Goal: Transaction & Acquisition: Register for event/course

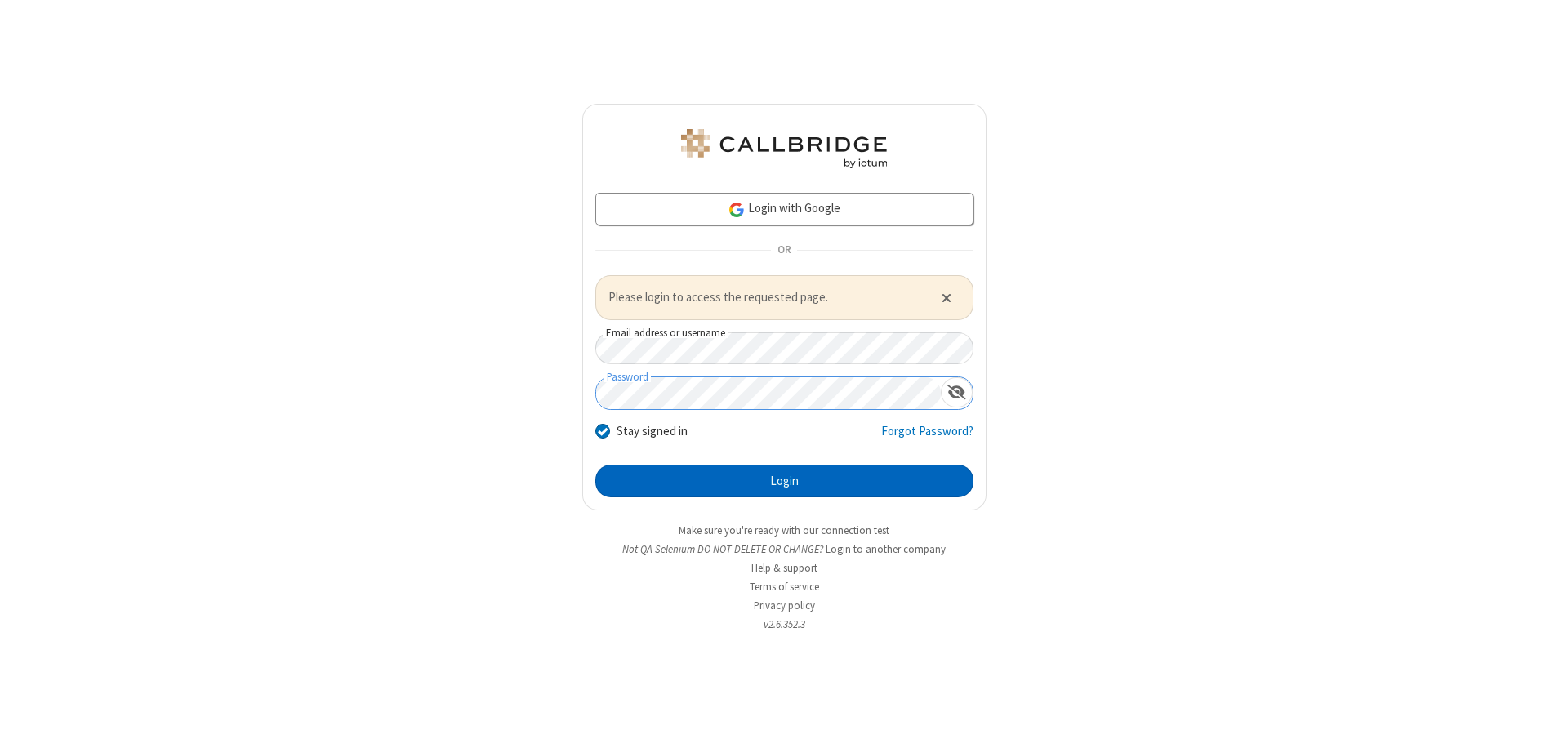
click at [784, 480] on button "Login" at bounding box center [785, 482] width 378 height 33
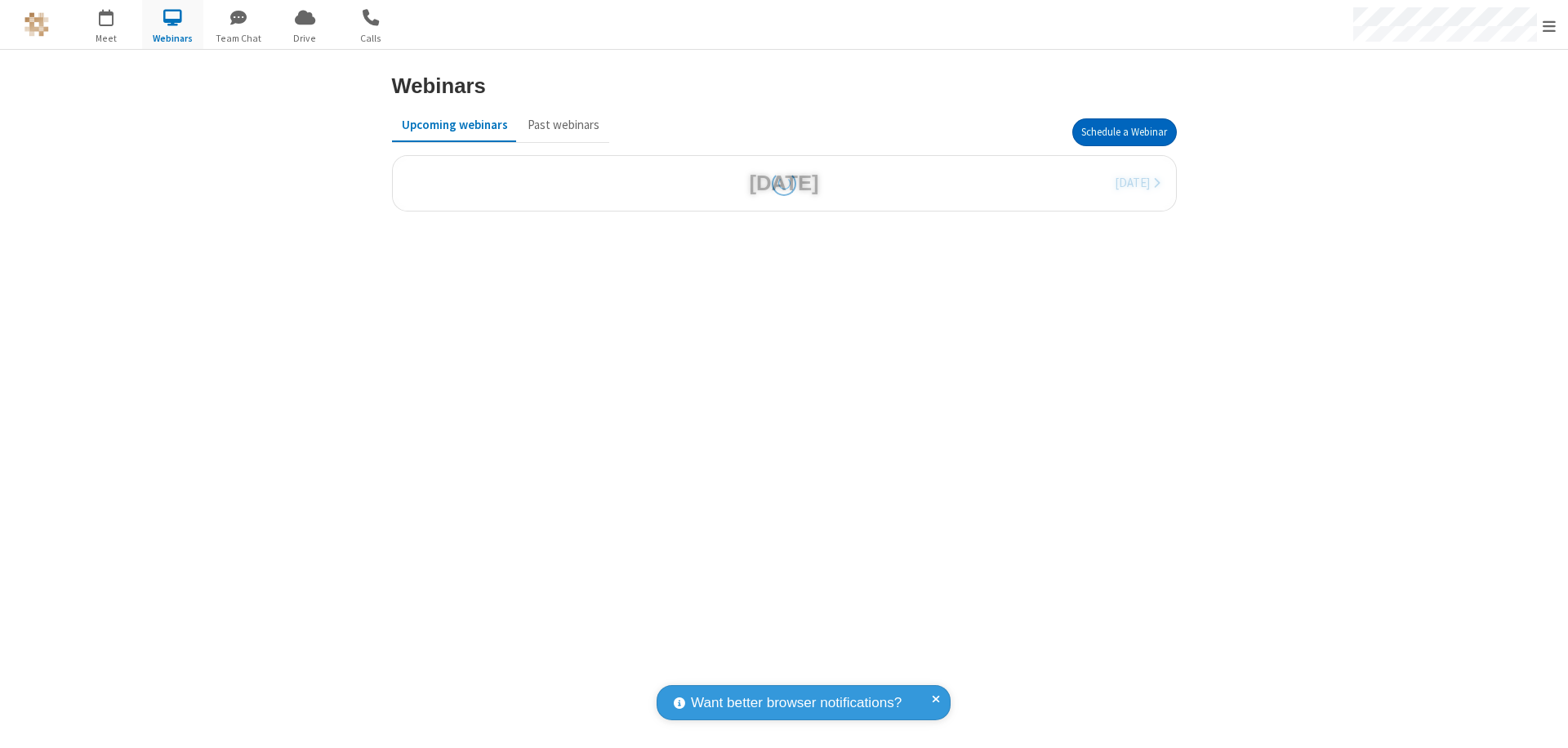
click at [1124, 132] on button "Schedule a Webinar" at bounding box center [1125, 132] width 105 height 28
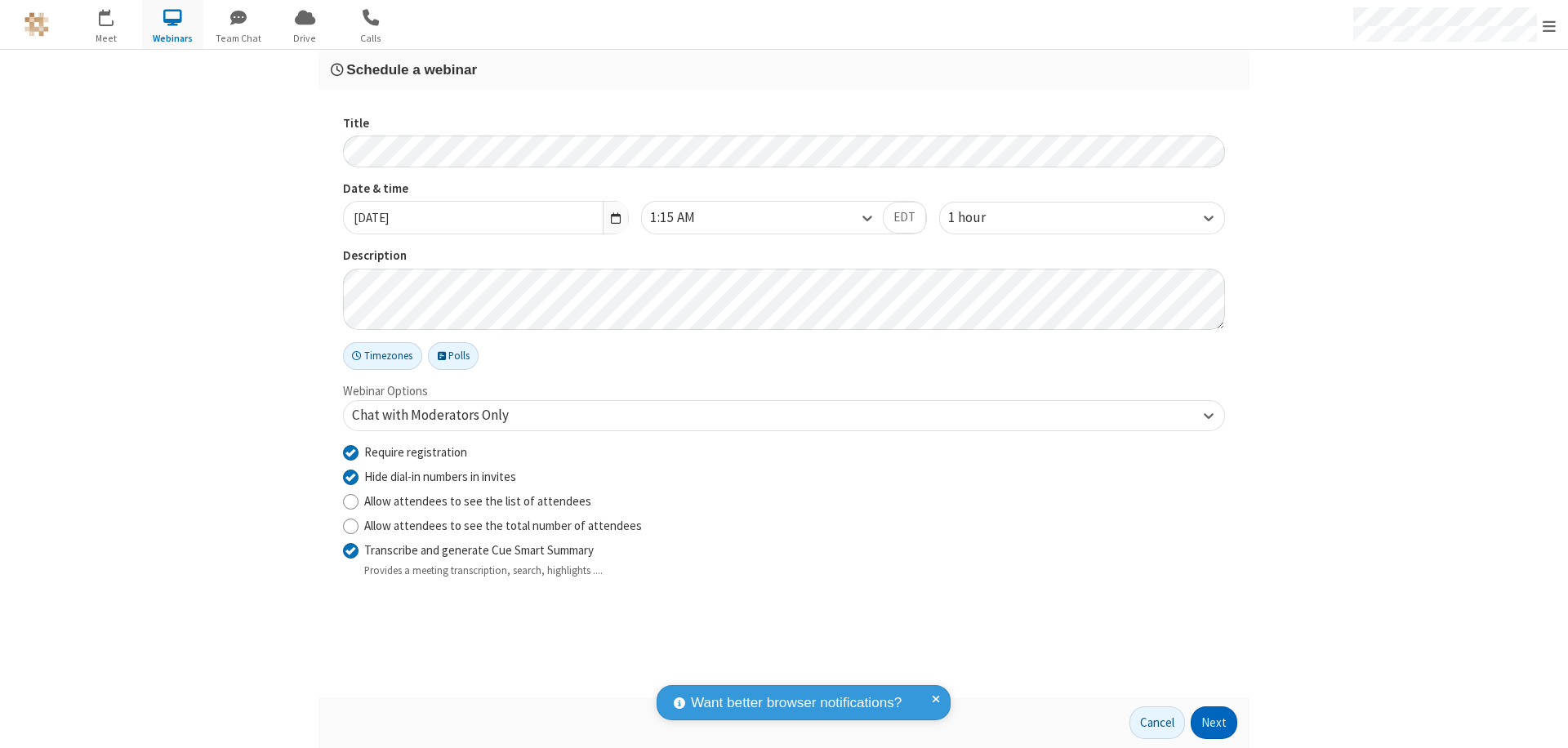
click at [1214, 723] on button "Next" at bounding box center [1213, 723] width 46 height 33
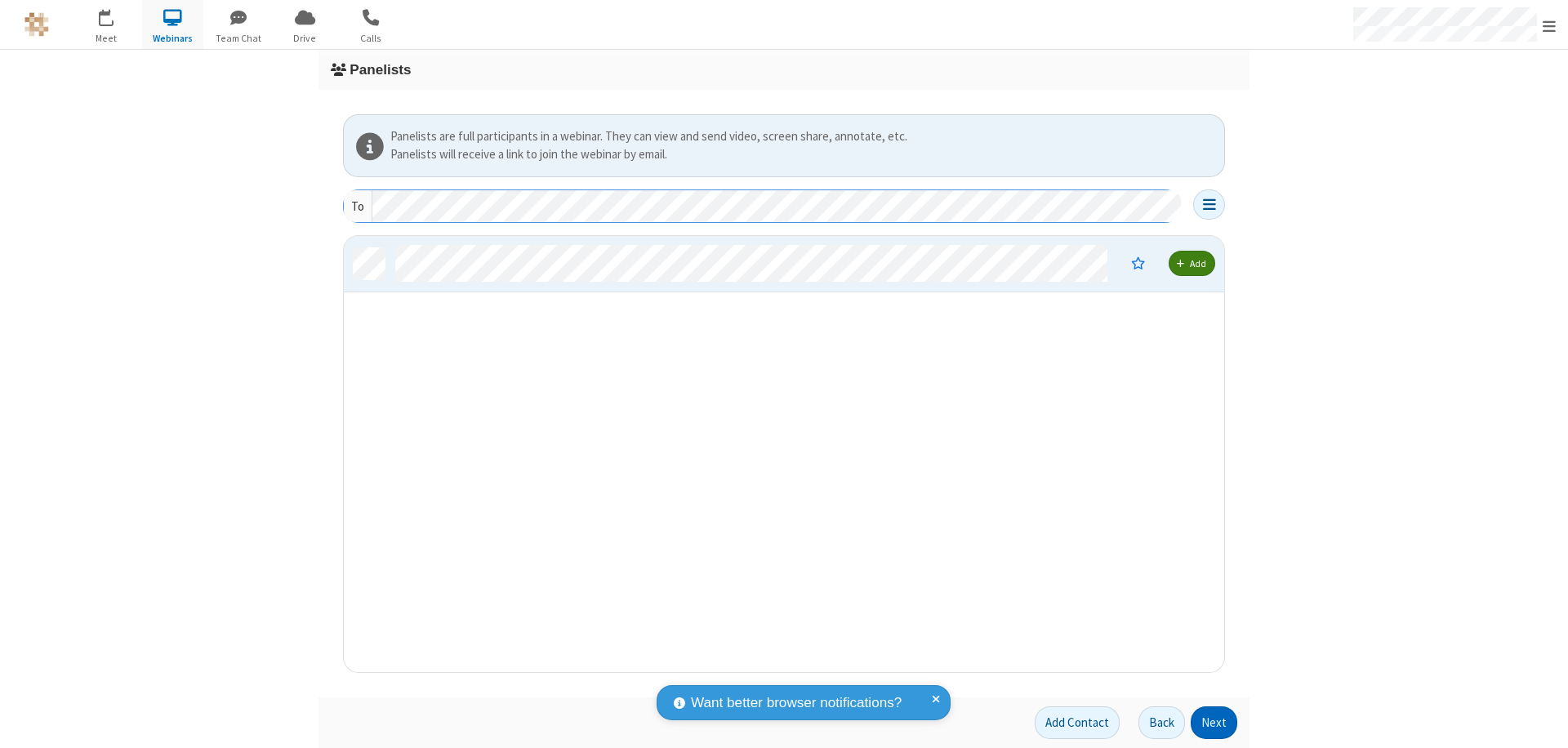
click at [1214, 723] on button "Next" at bounding box center [1213, 723] width 46 height 33
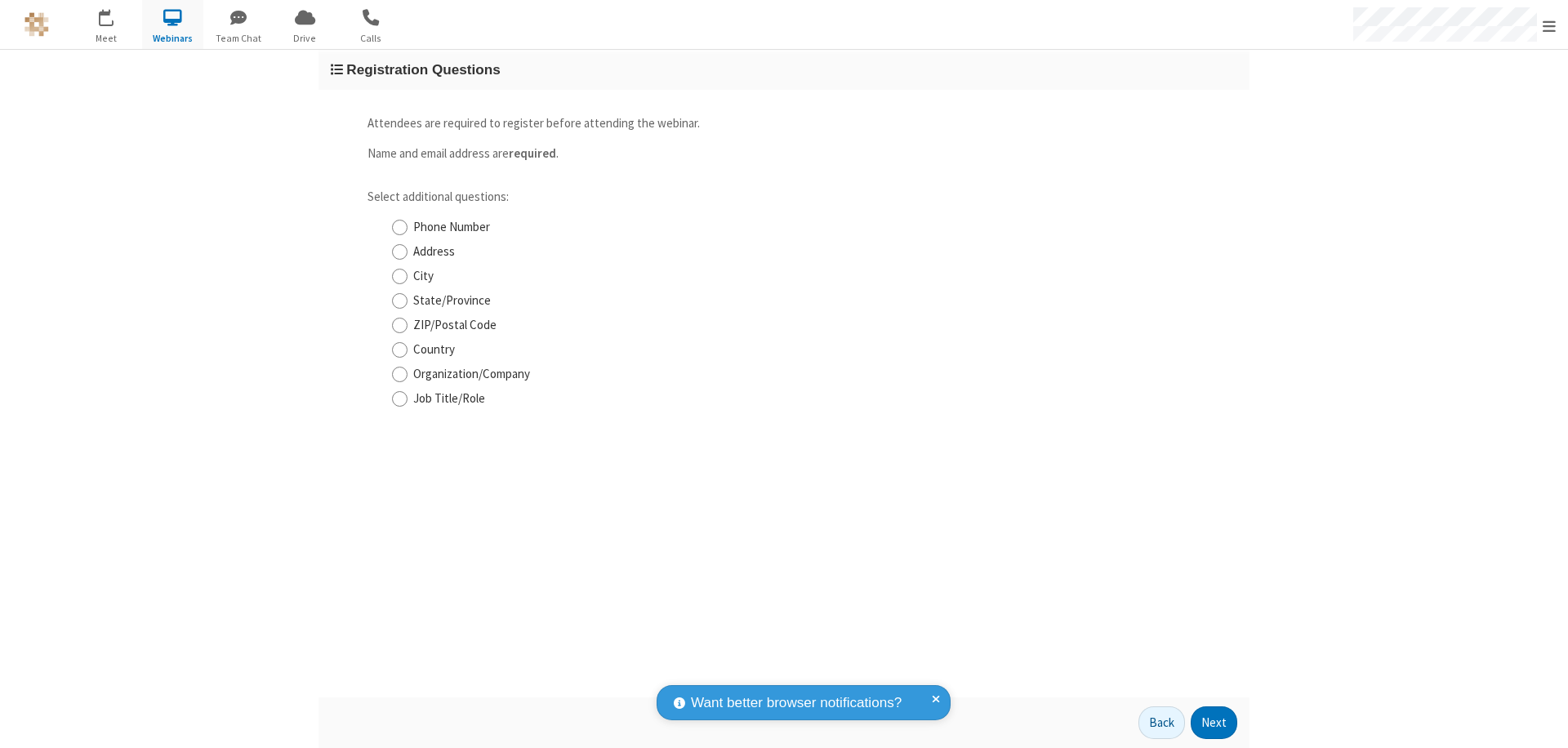
click at [400, 227] on input "Phone Number" at bounding box center [400, 227] width 16 height 17
checkbox input "true"
click at [1214, 723] on button "Next" at bounding box center [1213, 723] width 46 height 33
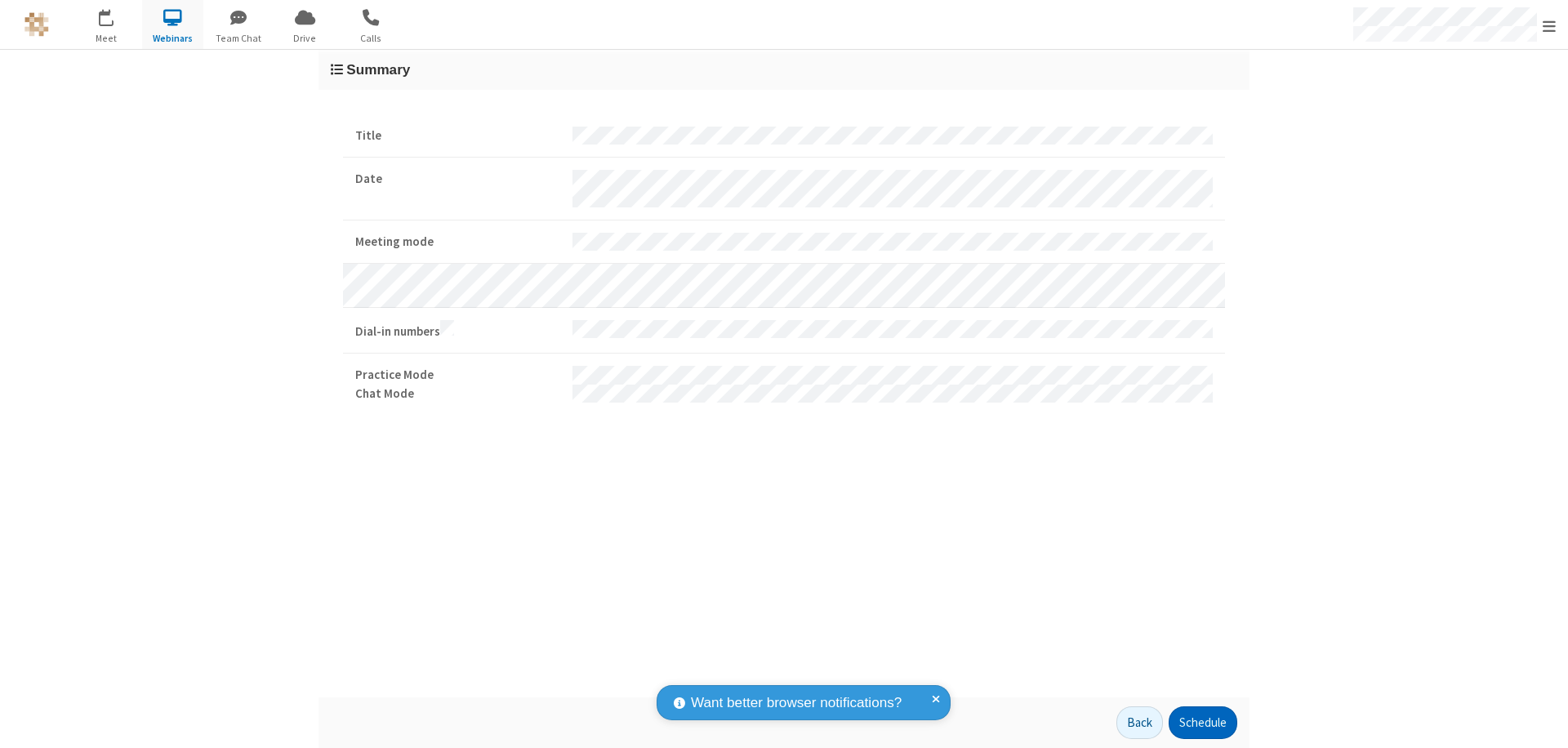
click at [1202, 723] on button "Schedule" at bounding box center [1203, 723] width 69 height 33
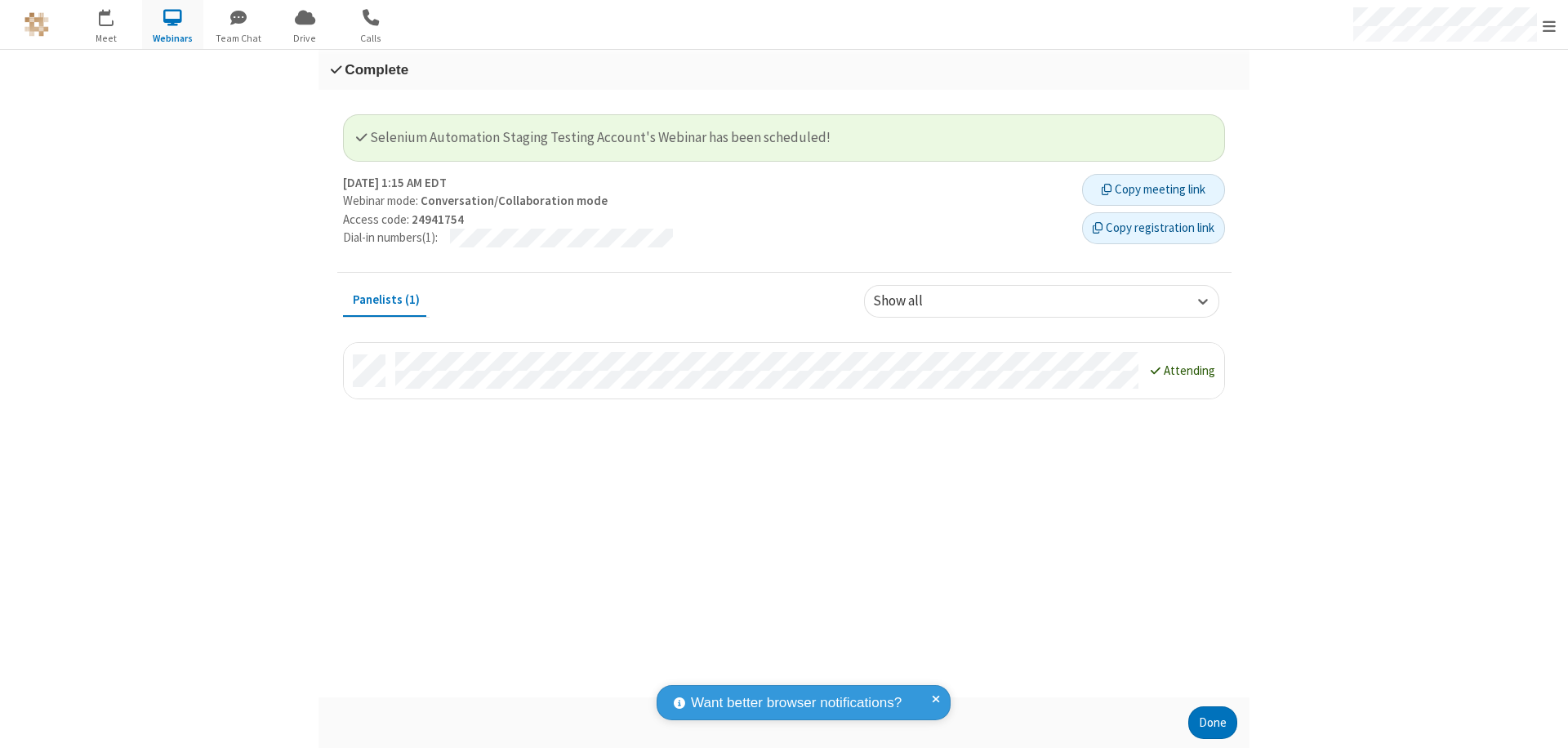
click at [1153, 228] on button "Copy registration link" at bounding box center [1153, 229] width 143 height 33
click at [1213, 723] on button "Done" at bounding box center [1213, 723] width 49 height 33
